Goal: Check status: Check status

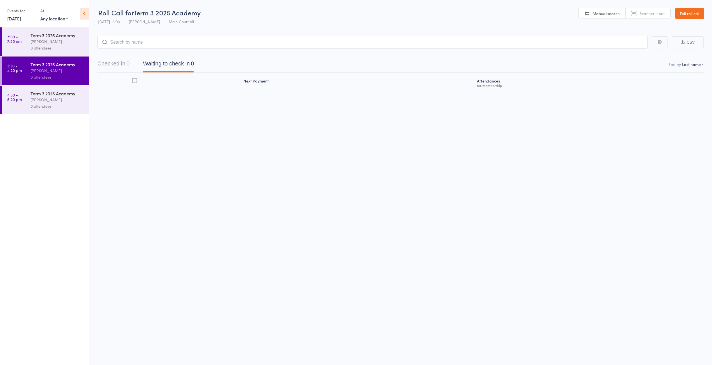
drag, startPoint x: 31, startPoint y: 7, endPoint x: 31, endPoint y: 3, distance: 3.6
drag, startPoint x: 31, startPoint y: 3, endPoint x: 198, endPoint y: 225, distance: 277.5
click at [199, 229] on div "Roll Call for Term 3 2025 Academy [DATE] 15:30 [PERSON_NAME] Main Court All Man…" at bounding box center [356, 182] width 712 height 365
click at [25, 8] on div "Events for" at bounding box center [20, 10] width 27 height 9
click at [21, 18] on link "[DATE]" at bounding box center [14, 18] width 14 height 6
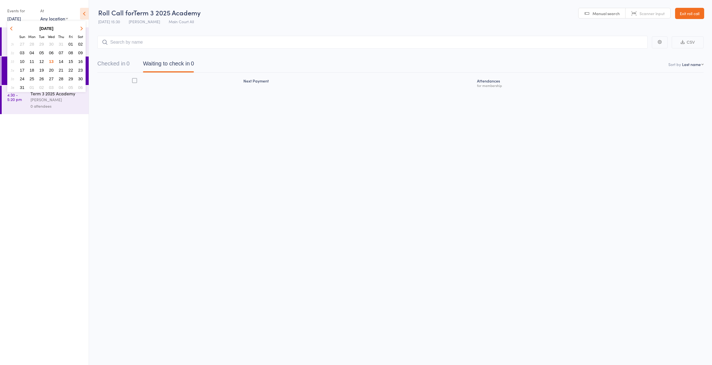
click at [60, 61] on span "14" at bounding box center [61, 61] width 5 height 5
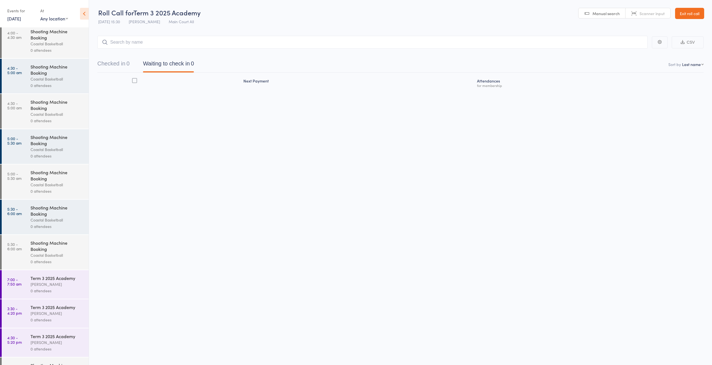
scroll to position [672, 0]
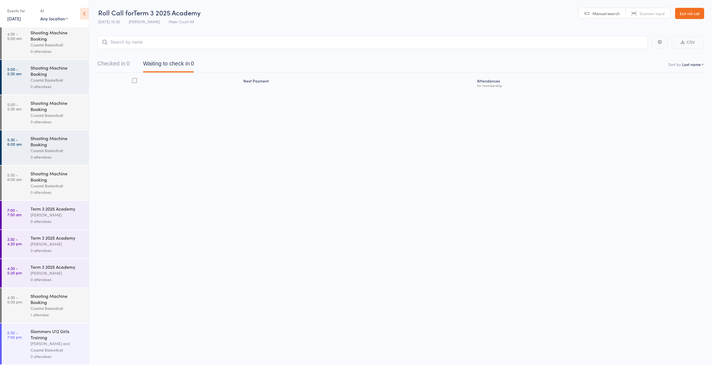
click at [68, 306] on div "Coastal Basketball" at bounding box center [56, 308] width 53 height 6
